Goal: Information Seeking & Learning: Learn about a topic

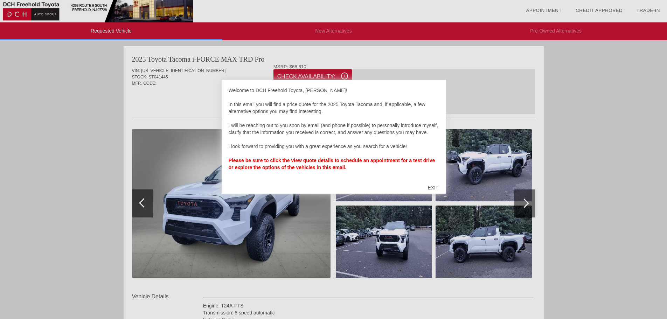
click at [396, 238] on div at bounding box center [333, 159] width 667 height 319
click at [439, 190] on div "EXIT" at bounding box center [432, 187] width 25 height 21
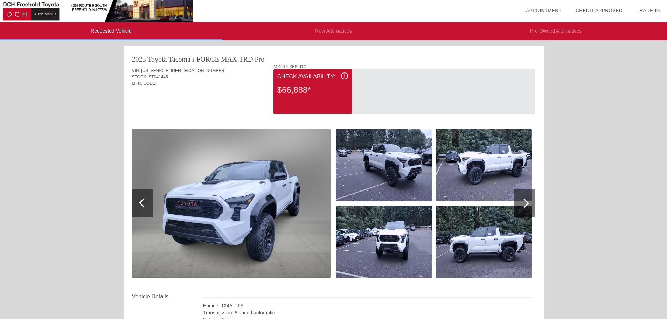
click at [527, 202] on div at bounding box center [523, 202] width 9 height 9
click at [139, 201] on div at bounding box center [142, 203] width 21 height 28
click at [389, 175] on img at bounding box center [384, 165] width 96 height 72
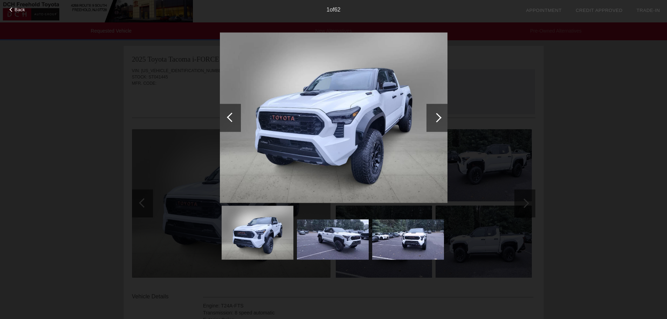
click at [389, 175] on img at bounding box center [334, 117] width 228 height 171
click at [438, 121] on div at bounding box center [436, 117] width 9 height 9
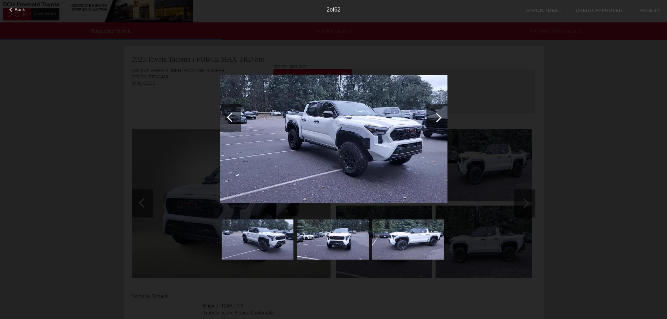
click at [437, 121] on div at bounding box center [436, 117] width 9 height 9
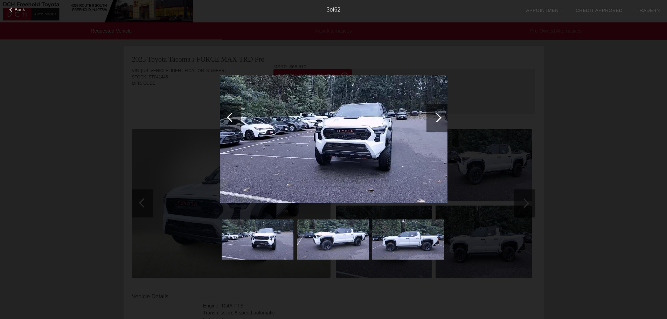
click at [438, 118] on div at bounding box center [436, 117] width 9 height 9
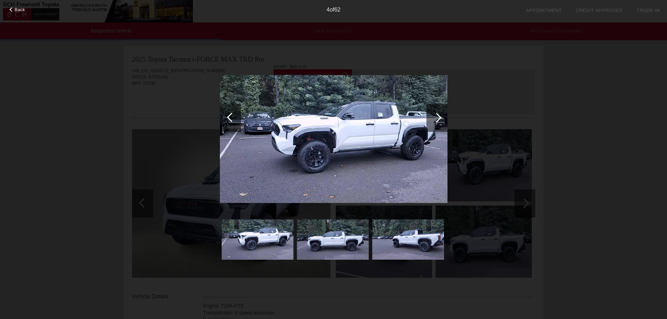
click at [430, 118] on div at bounding box center [436, 118] width 21 height 28
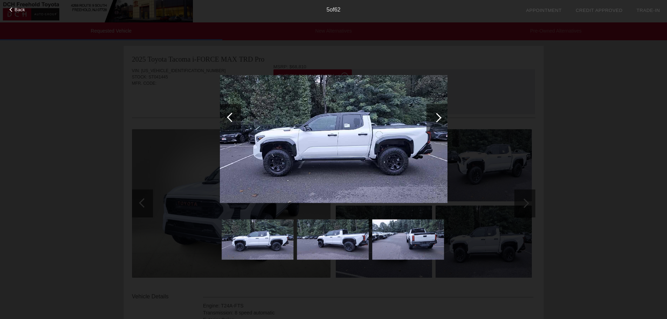
click at [430, 118] on div at bounding box center [436, 118] width 21 height 28
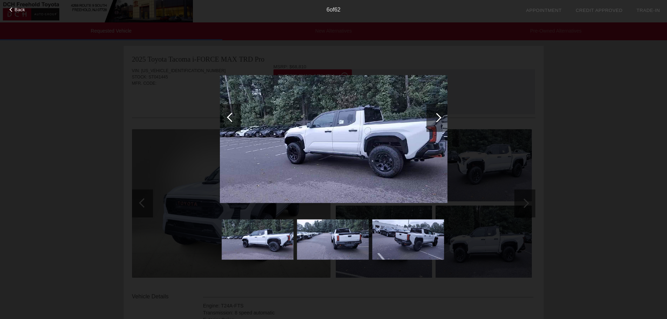
click at [430, 118] on div at bounding box center [436, 118] width 21 height 28
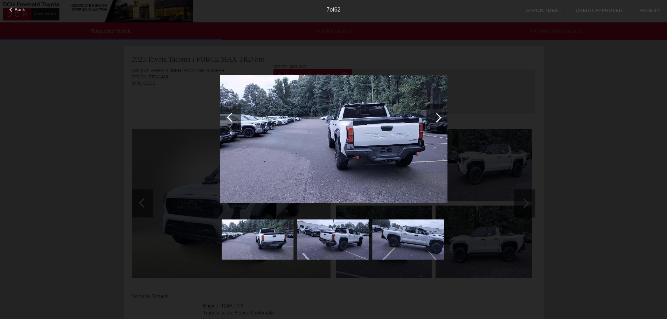
click at [430, 118] on div at bounding box center [436, 118] width 21 height 28
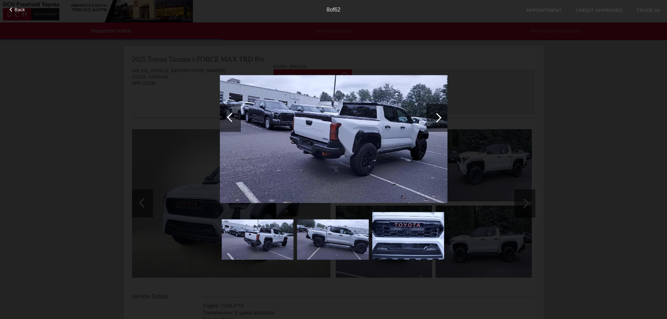
click at [430, 118] on div at bounding box center [436, 118] width 21 height 28
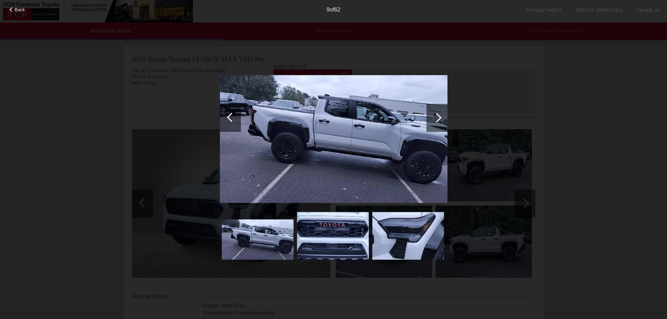
click at [430, 118] on div at bounding box center [436, 118] width 21 height 28
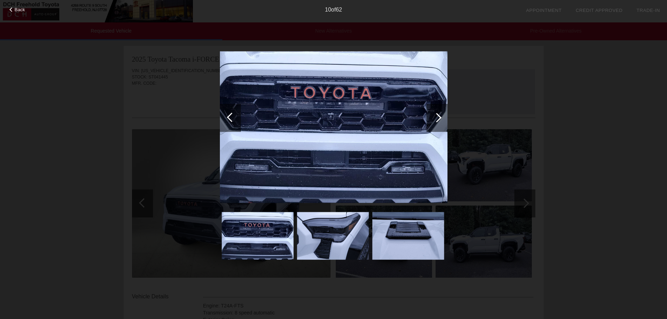
click at [430, 118] on div at bounding box center [436, 118] width 21 height 28
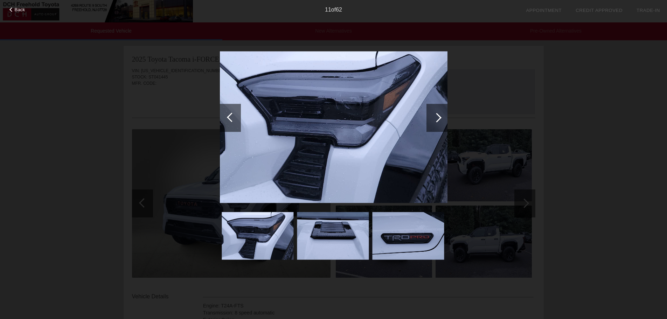
click at [430, 118] on div at bounding box center [436, 118] width 21 height 28
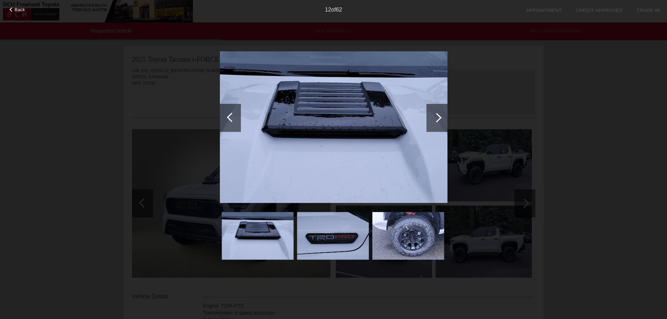
click at [430, 118] on div at bounding box center [436, 118] width 21 height 28
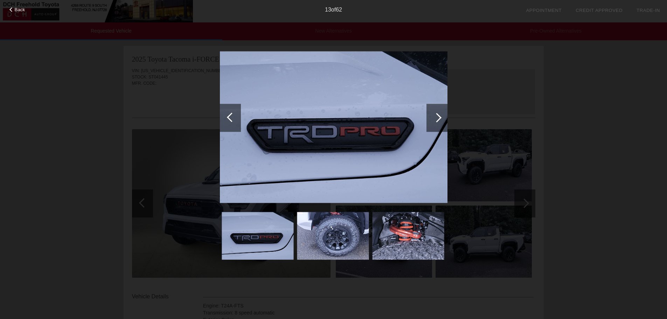
click at [430, 118] on div at bounding box center [436, 118] width 21 height 28
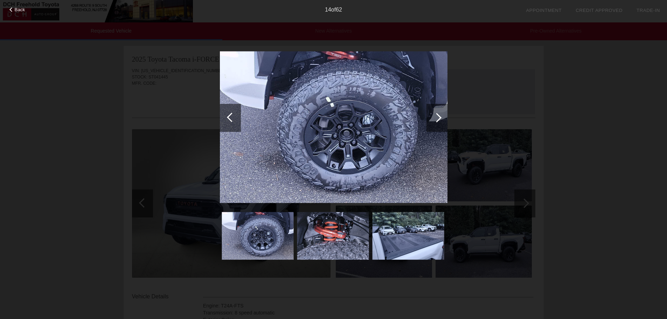
click at [430, 118] on div at bounding box center [436, 118] width 21 height 28
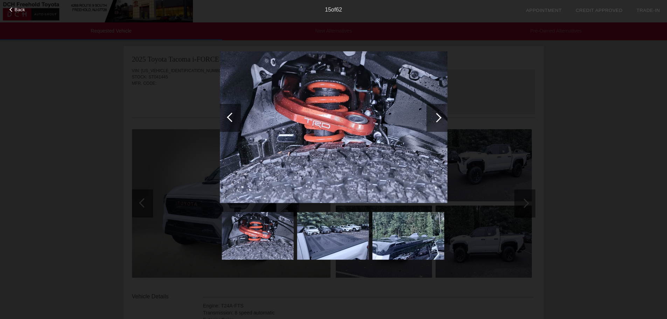
click at [430, 118] on div at bounding box center [436, 118] width 21 height 28
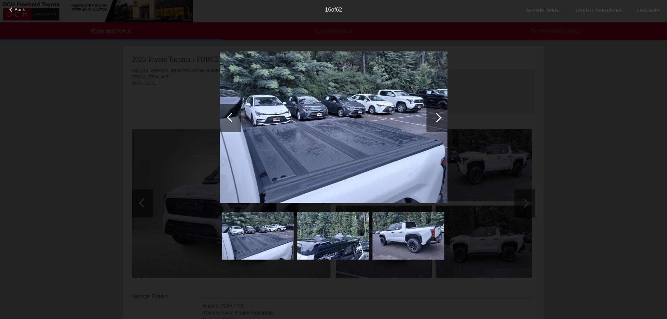
click at [430, 118] on div at bounding box center [436, 118] width 21 height 28
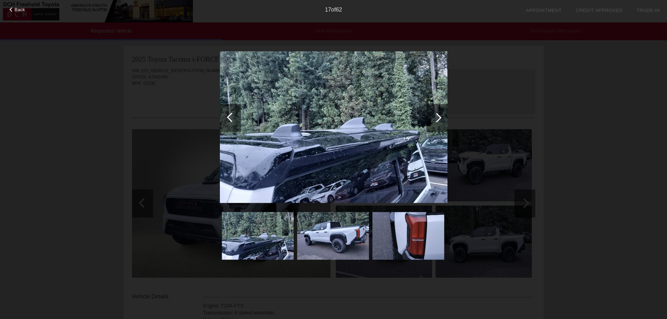
click at [431, 118] on div at bounding box center [436, 118] width 21 height 28
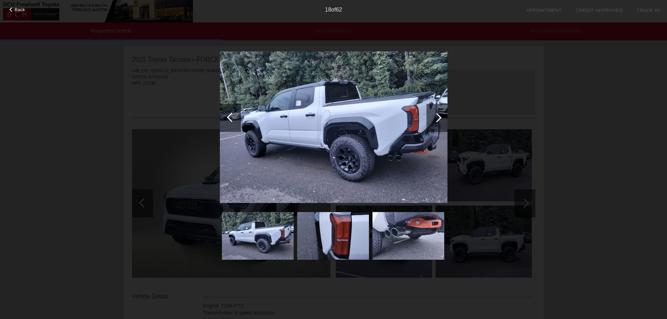
click at [431, 118] on div at bounding box center [436, 118] width 21 height 28
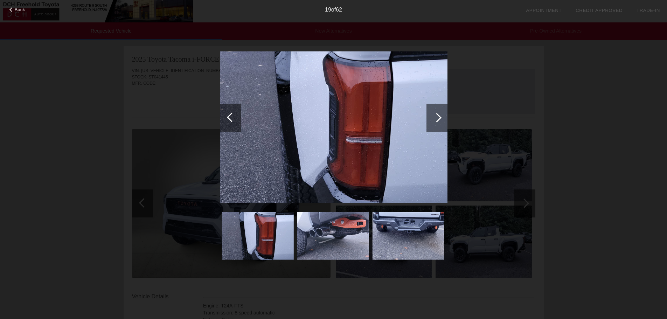
click at [431, 118] on div at bounding box center [436, 118] width 21 height 28
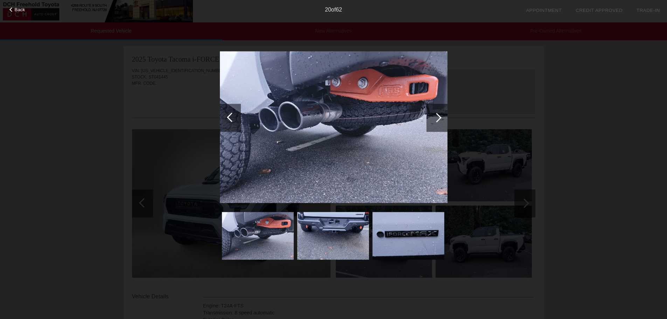
click at [431, 118] on div at bounding box center [436, 118] width 21 height 28
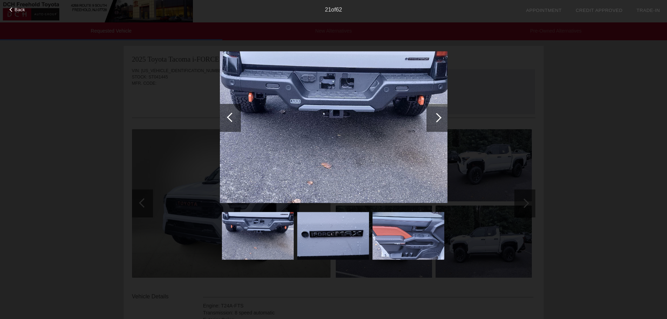
click at [431, 118] on div at bounding box center [436, 118] width 21 height 28
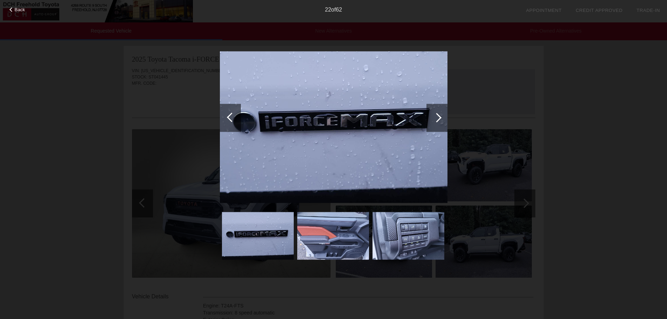
click at [431, 118] on div at bounding box center [436, 118] width 21 height 28
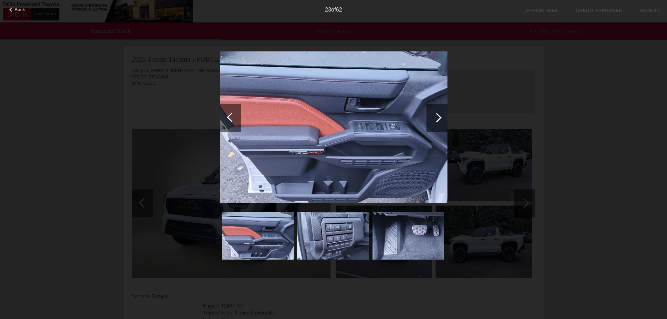
click at [432, 118] on div at bounding box center [436, 117] width 9 height 9
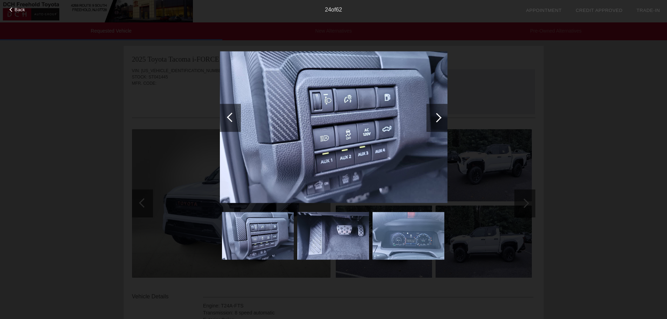
click at [432, 118] on div at bounding box center [436, 117] width 9 height 9
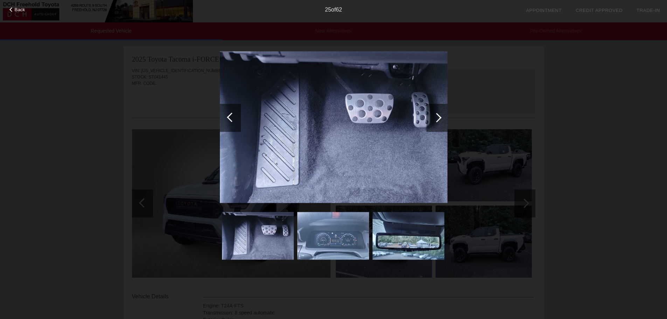
click at [436, 118] on div at bounding box center [436, 117] width 9 height 9
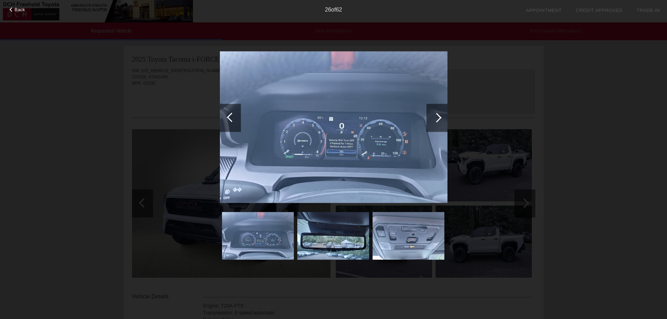
click at [436, 118] on div at bounding box center [436, 117] width 9 height 9
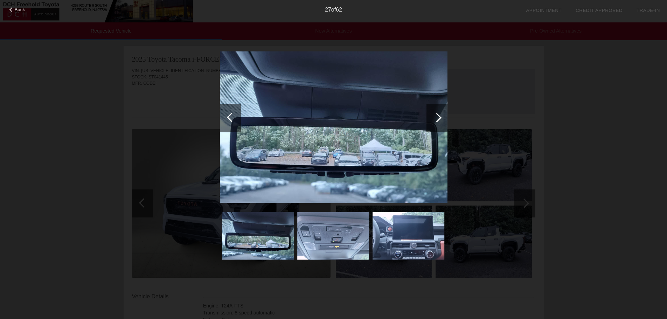
click at [436, 118] on div at bounding box center [436, 117] width 9 height 9
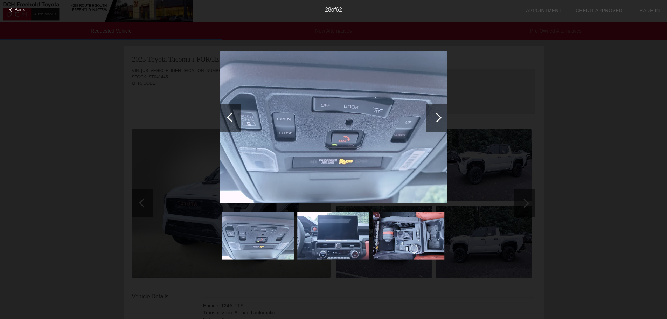
click at [436, 118] on div at bounding box center [436, 117] width 9 height 9
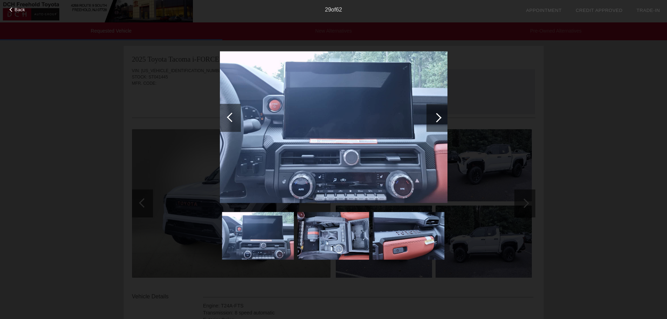
click at [436, 118] on div at bounding box center [436, 117] width 9 height 9
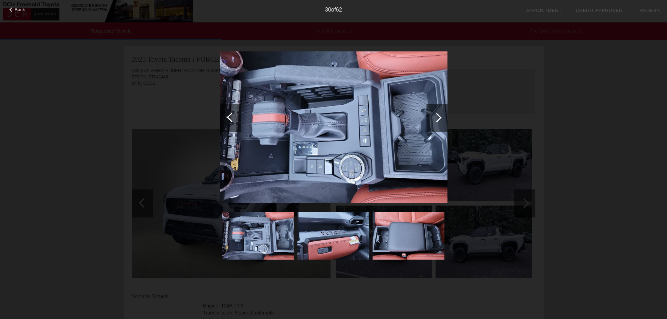
click at [436, 118] on div at bounding box center [436, 117] width 9 height 9
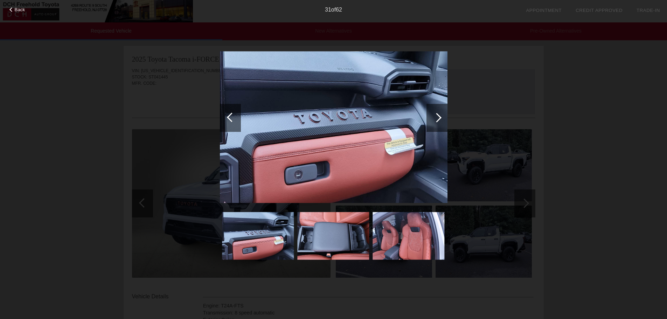
click at [436, 118] on div at bounding box center [436, 117] width 9 height 9
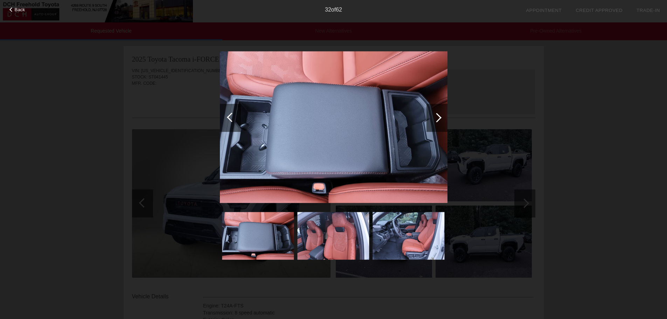
click at [436, 118] on div at bounding box center [436, 117] width 9 height 9
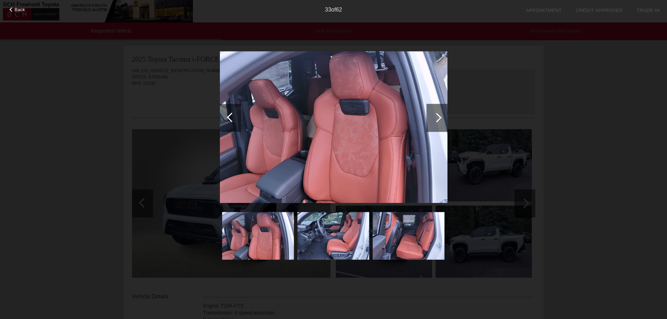
click at [436, 118] on div at bounding box center [436, 117] width 9 height 9
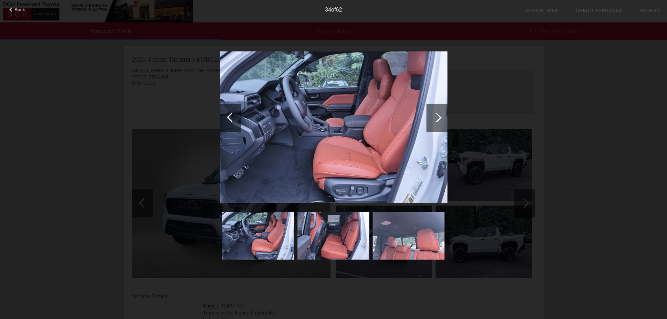
click at [436, 118] on div at bounding box center [436, 117] width 9 height 9
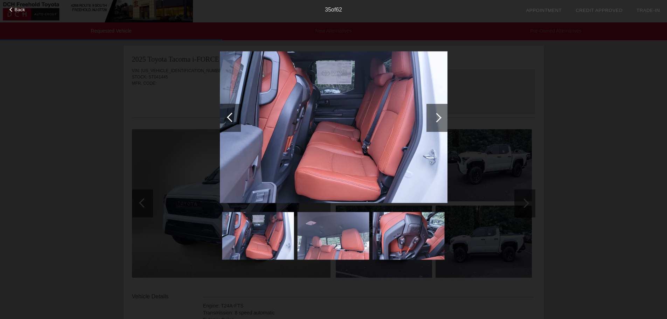
click at [436, 118] on div at bounding box center [436, 117] width 9 height 9
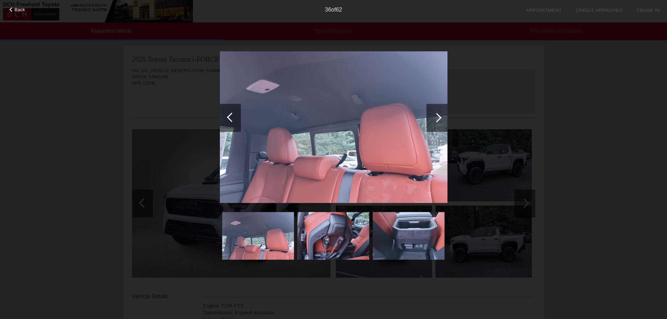
click at [436, 118] on div at bounding box center [436, 117] width 9 height 9
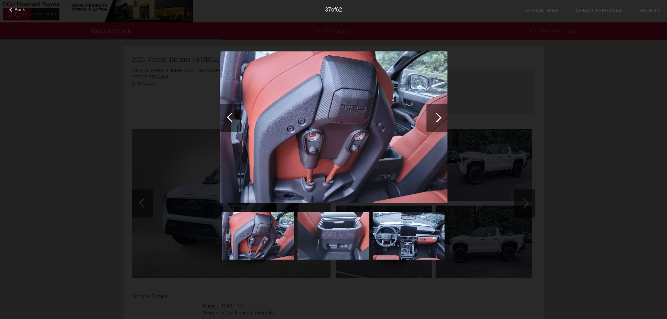
click at [436, 118] on div at bounding box center [436, 117] width 9 height 9
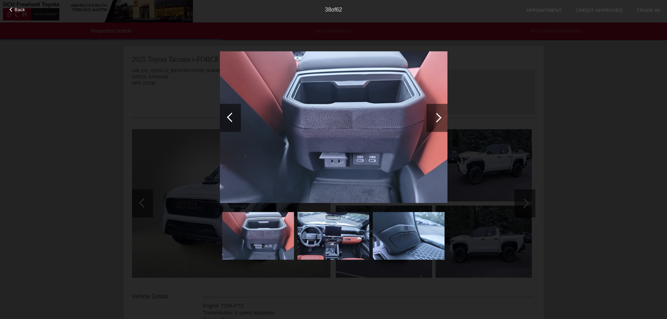
click at [436, 118] on div at bounding box center [436, 117] width 9 height 9
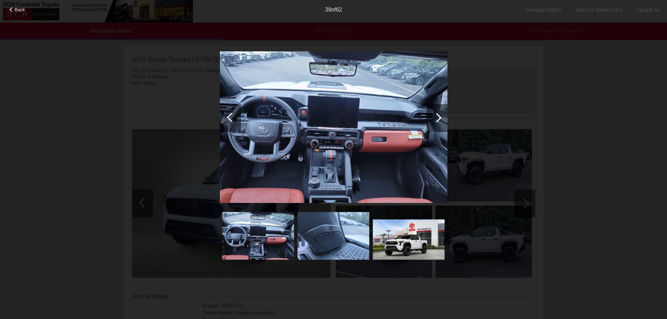
click at [436, 118] on div at bounding box center [436, 117] width 9 height 9
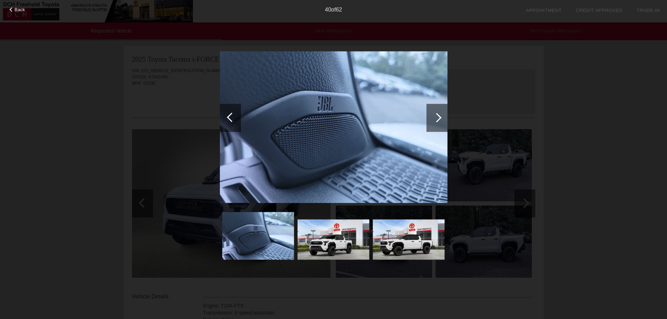
click at [436, 118] on div at bounding box center [436, 117] width 9 height 9
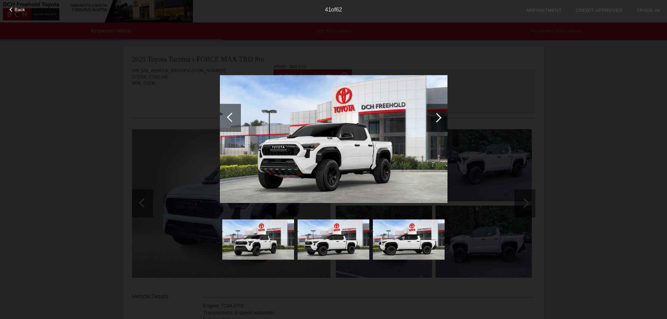
click at [436, 118] on div at bounding box center [436, 117] width 9 height 9
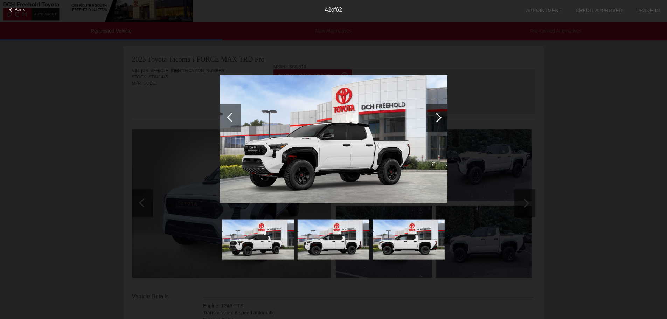
click at [436, 118] on div at bounding box center [436, 117] width 9 height 9
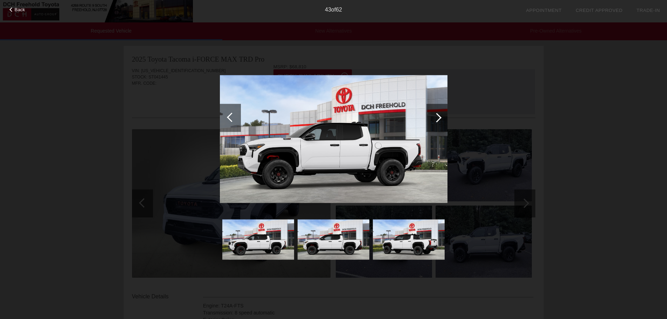
click at [436, 118] on div at bounding box center [436, 117] width 9 height 9
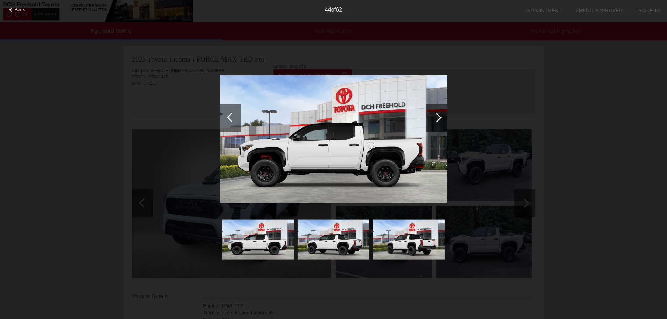
click at [436, 118] on div at bounding box center [436, 117] width 9 height 9
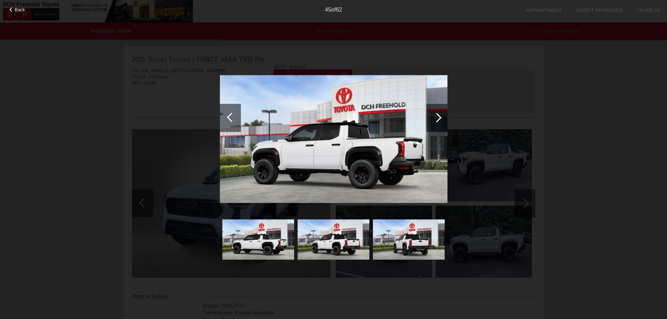
click at [436, 118] on div at bounding box center [436, 117] width 9 height 9
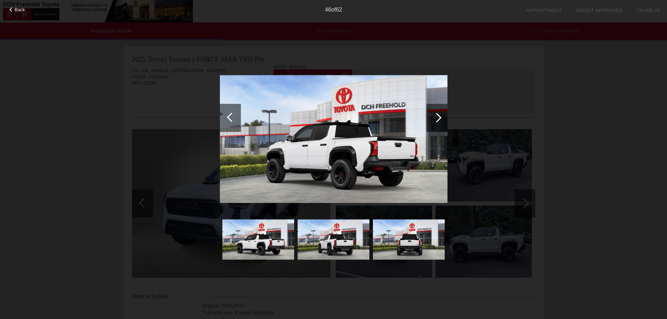
click at [436, 118] on div at bounding box center [436, 117] width 9 height 9
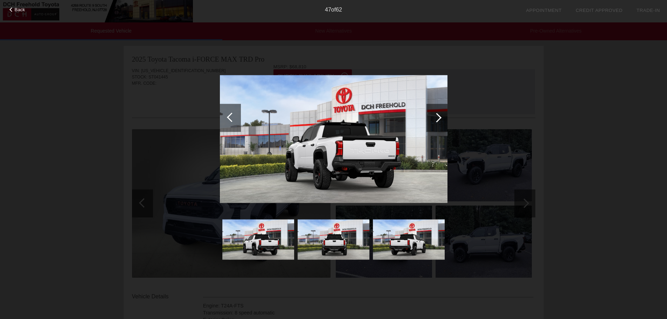
click at [436, 118] on div at bounding box center [436, 117] width 9 height 9
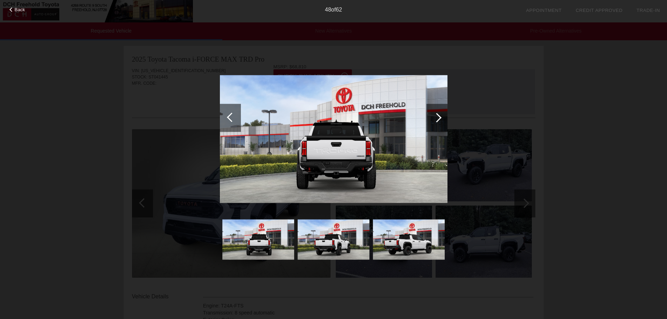
click at [436, 118] on div at bounding box center [436, 117] width 9 height 9
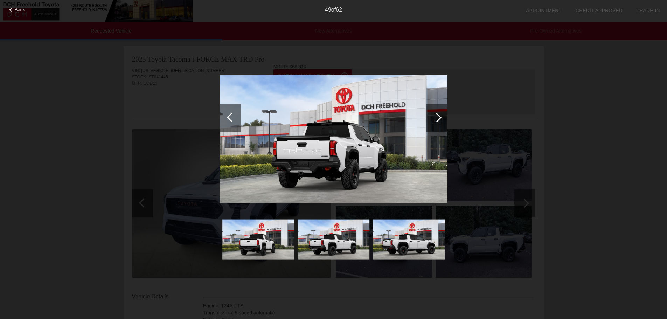
click at [436, 118] on div at bounding box center [436, 117] width 9 height 9
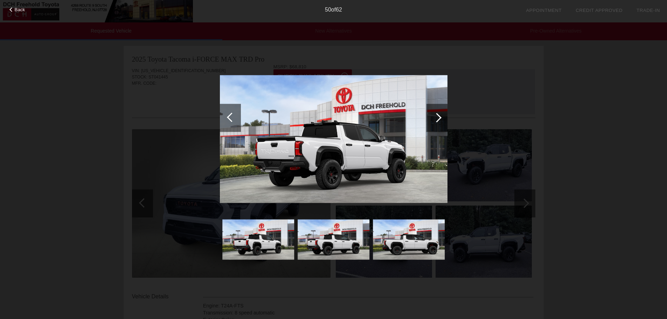
click at [436, 118] on div at bounding box center [436, 117] width 9 height 9
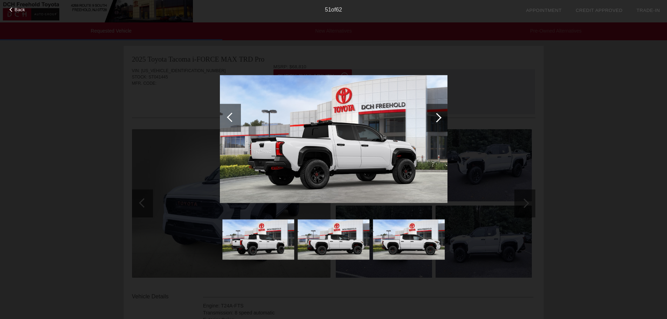
click at [436, 118] on div at bounding box center [436, 117] width 9 height 9
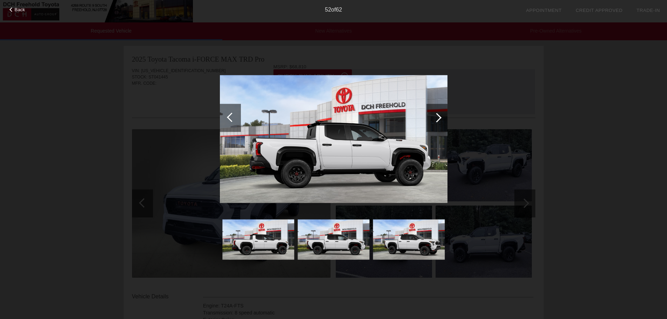
click at [436, 118] on div at bounding box center [436, 117] width 9 height 9
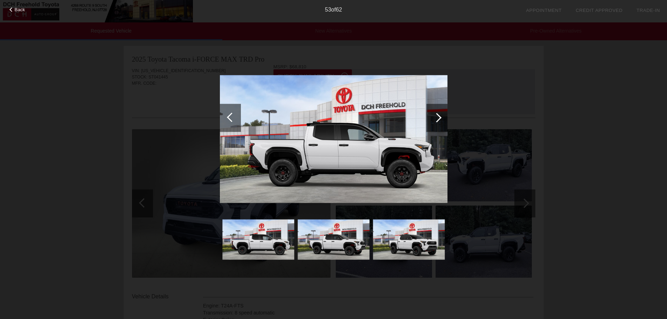
click at [436, 118] on div at bounding box center [436, 117] width 9 height 9
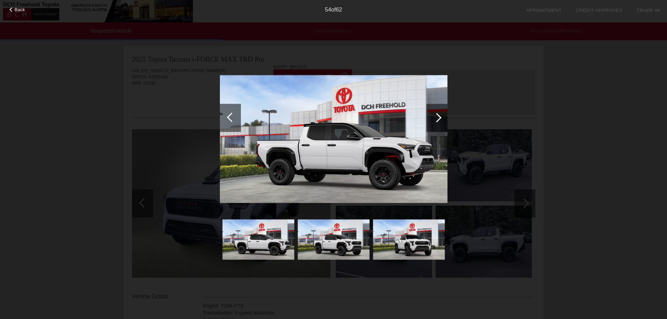
click at [436, 118] on div at bounding box center [436, 117] width 9 height 9
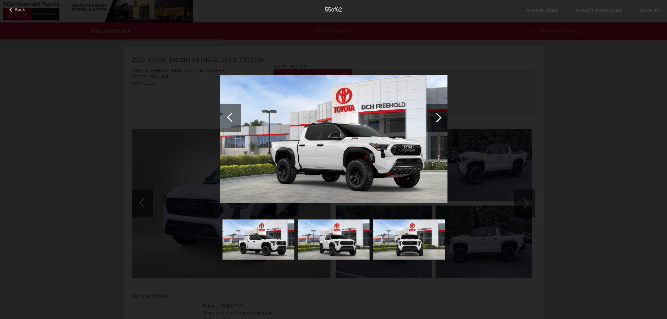
click at [436, 118] on div at bounding box center [436, 117] width 9 height 9
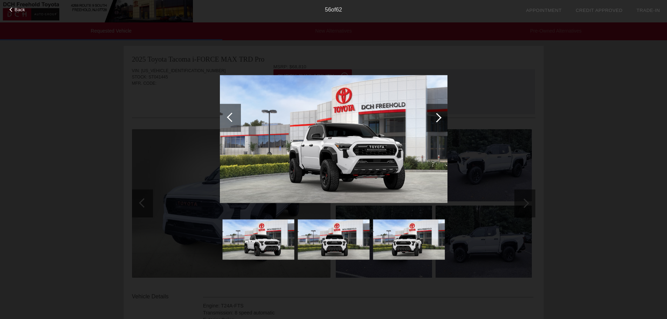
click at [436, 118] on div at bounding box center [436, 117] width 9 height 9
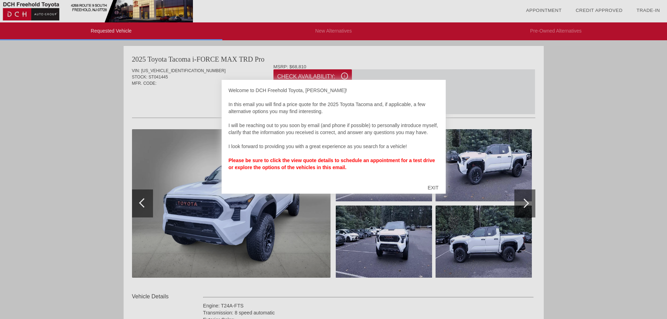
click at [304, 159] on strong "Please be sure to click the view quote details to schedule an appointment for a…" at bounding box center [332, 164] width 207 height 13
click at [430, 188] on div "EXIT" at bounding box center [432, 187] width 25 height 21
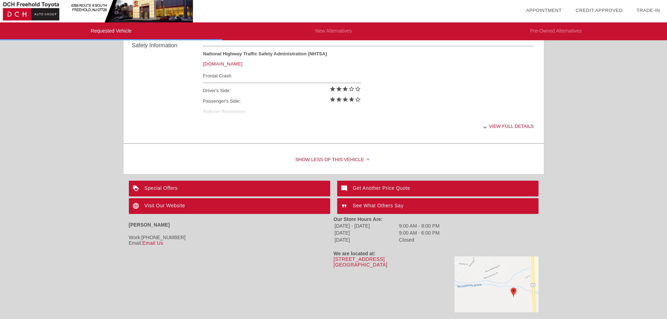
scroll to position [309, 0]
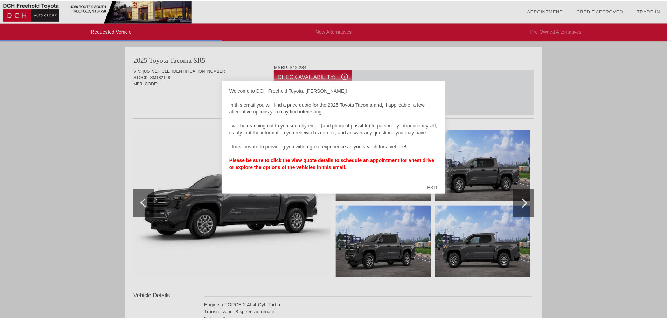
scroll to position [1184, 0]
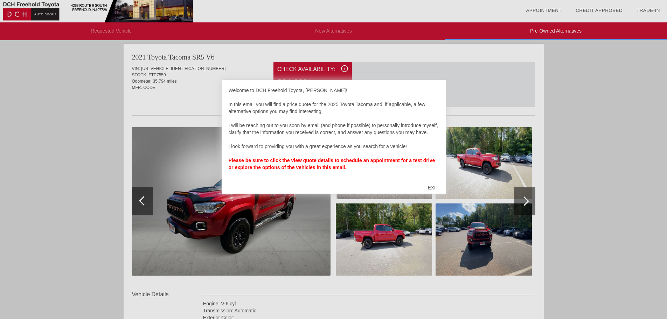
click at [431, 187] on div "EXIT" at bounding box center [432, 187] width 25 height 21
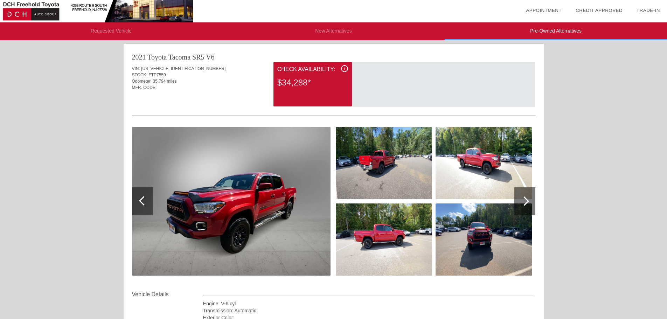
click at [523, 197] on div at bounding box center [524, 201] width 21 height 28
click at [142, 201] on div at bounding box center [143, 200] width 9 height 9
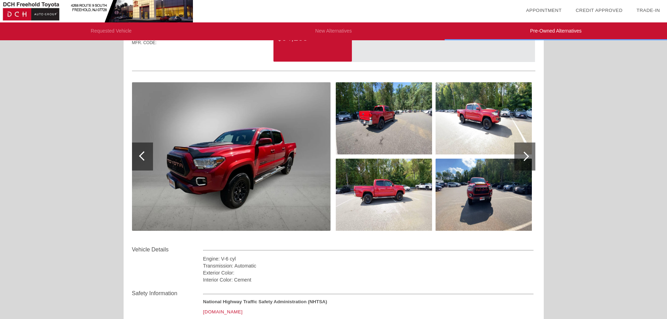
scroll to position [1219, 0]
